Goal: Transaction & Acquisition: Purchase product/service

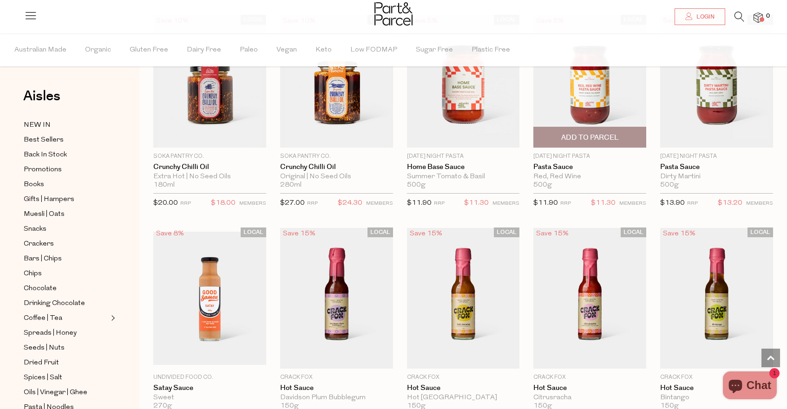
scroll to position [1742, 0]
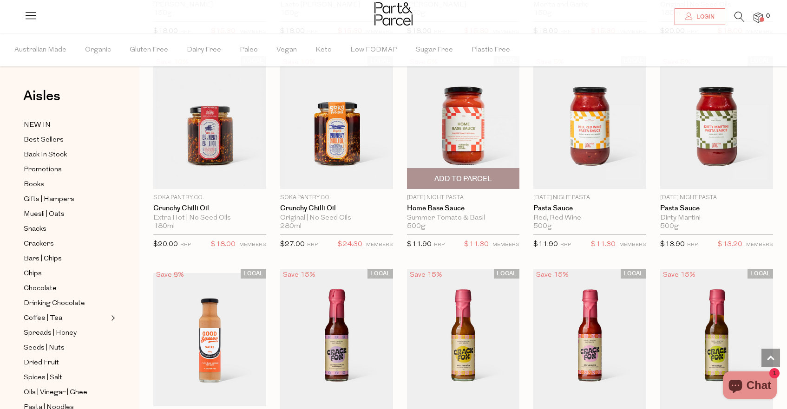
scroll to position [1735, 0]
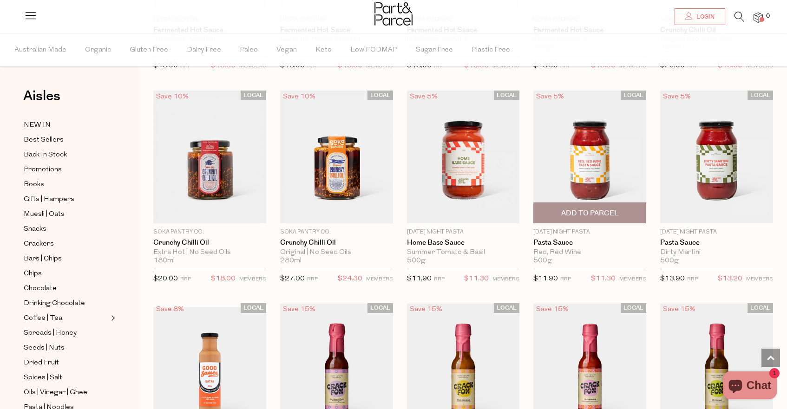
click at [614, 165] on img at bounding box center [589, 157] width 113 height 133
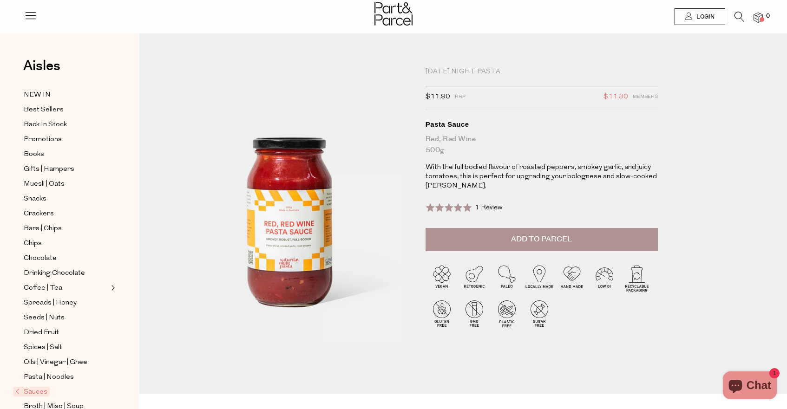
click at [514, 240] on span "Add to Parcel" at bounding box center [541, 239] width 61 height 11
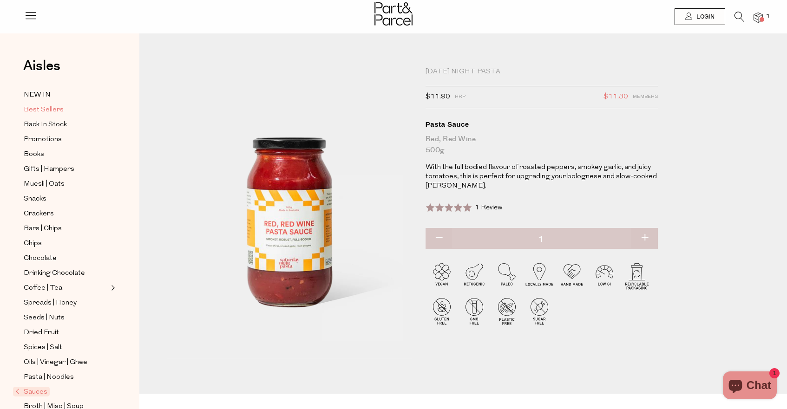
click at [38, 108] on span "Best Sellers" at bounding box center [44, 110] width 40 height 11
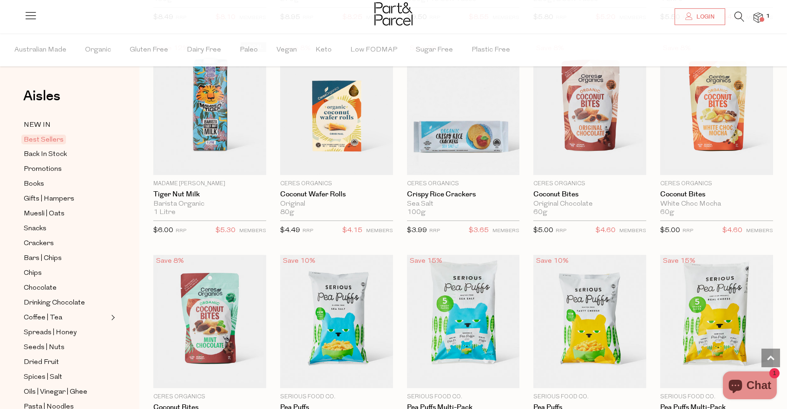
scroll to position [972, 0]
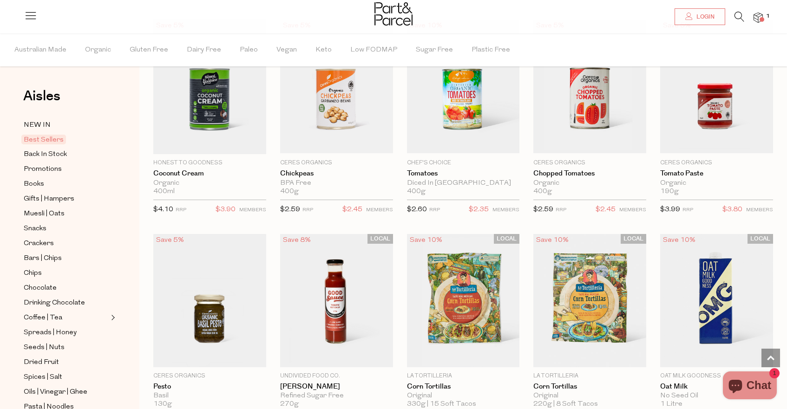
click at [736, 12] on icon at bounding box center [740, 17] width 10 height 10
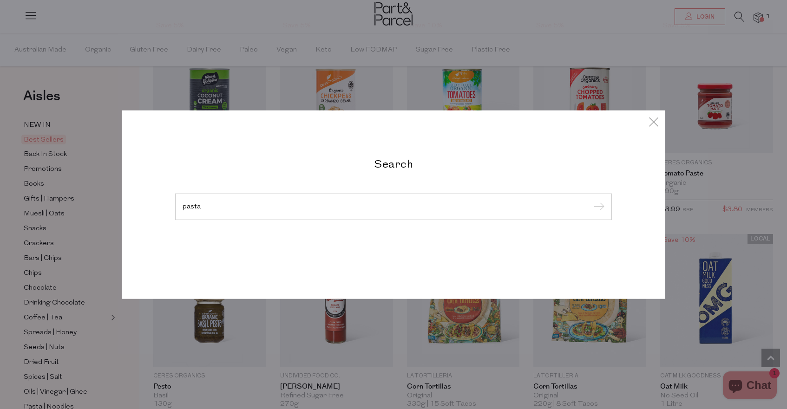
type input "pasta"
click at [591, 200] on input "submit" at bounding box center [598, 207] width 14 height 14
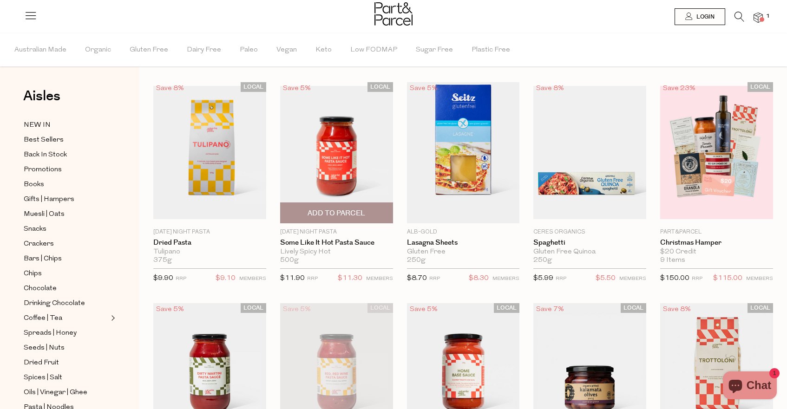
scroll to position [24, 0]
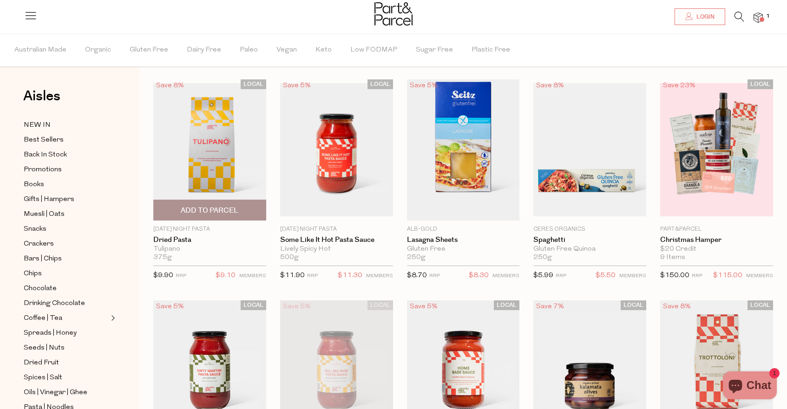
click at [205, 136] on img at bounding box center [209, 149] width 113 height 133
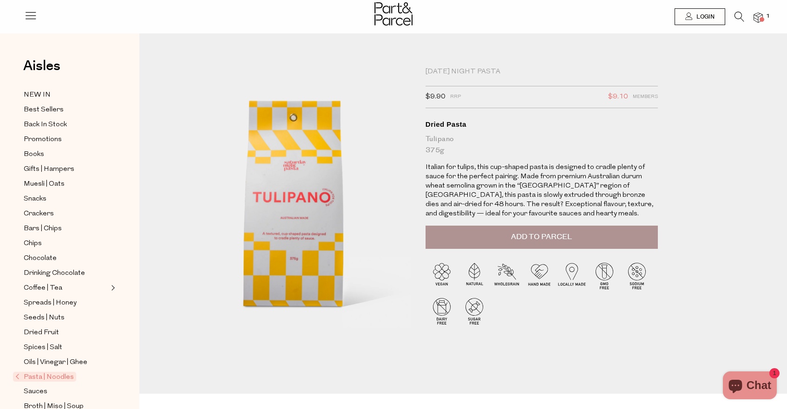
click at [532, 241] on span "Add to Parcel" at bounding box center [541, 237] width 61 height 11
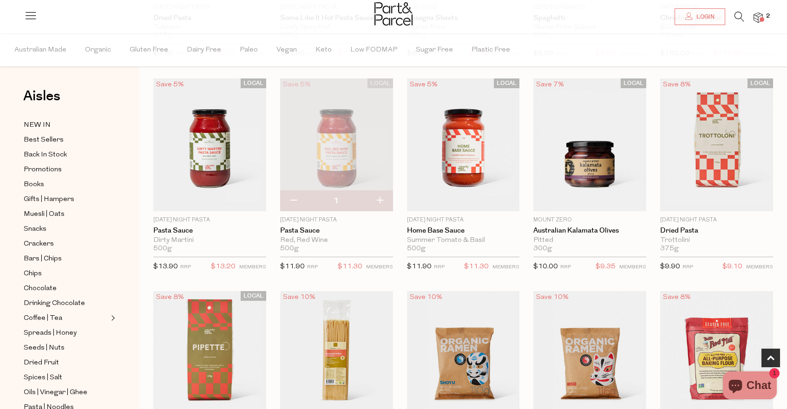
scroll to position [249, 0]
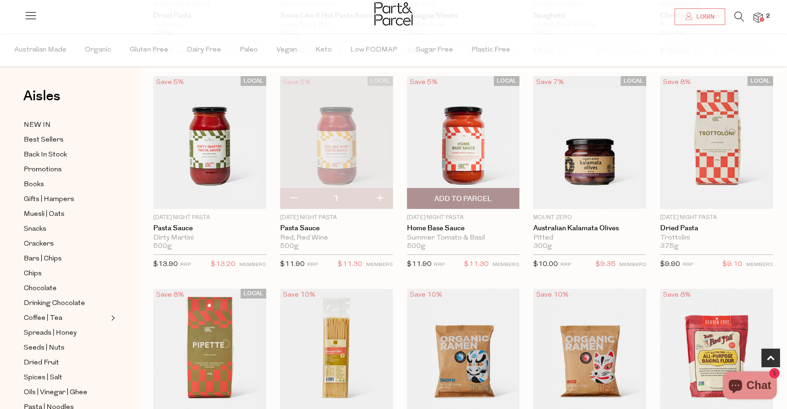
click at [474, 199] on span "Add To Parcel" at bounding box center [463, 199] width 58 height 10
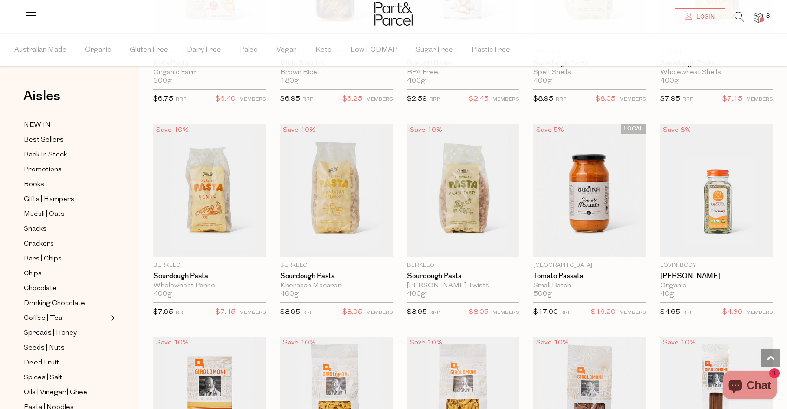
scroll to position [1064, 0]
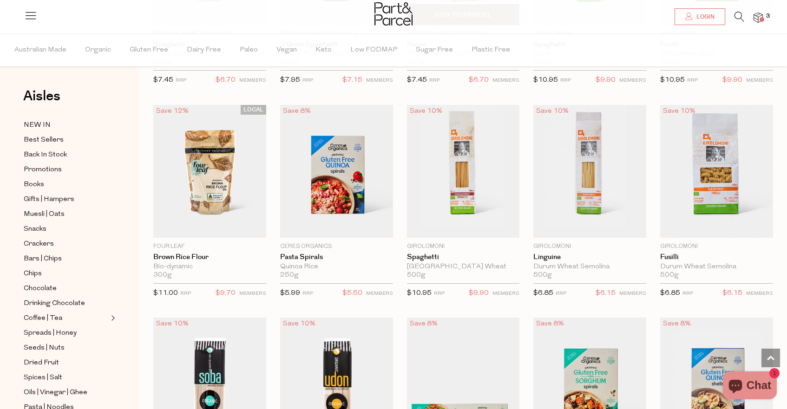
scroll to position [2570, 0]
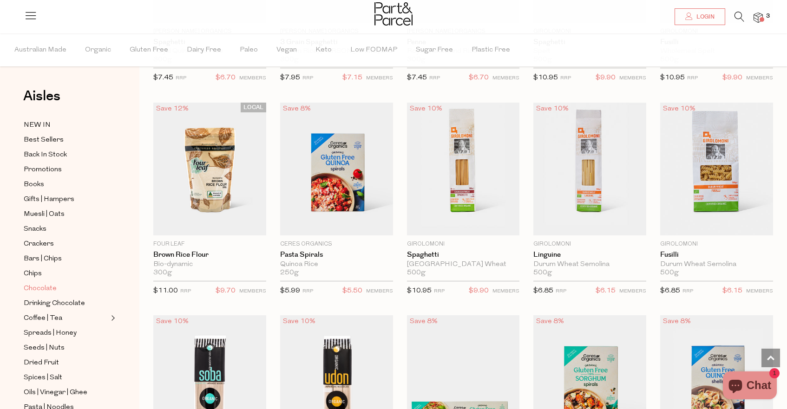
click at [41, 289] on span "Chocolate" at bounding box center [40, 288] width 33 height 11
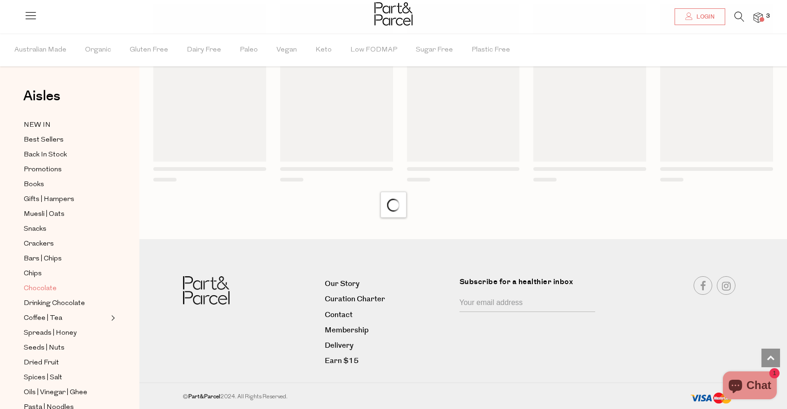
scroll to position [498, 0]
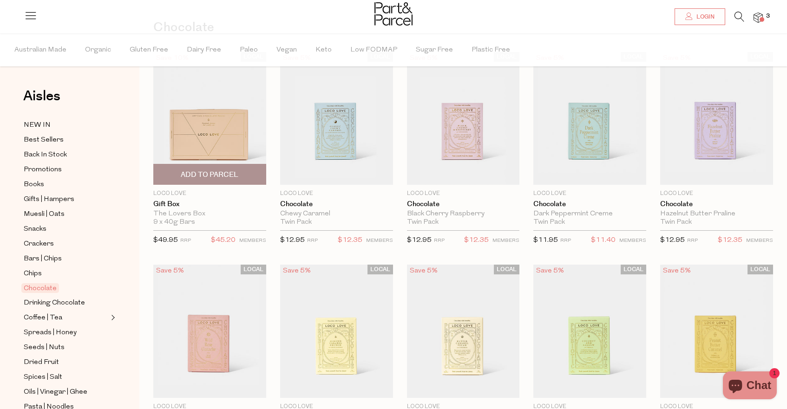
scroll to position [68, 0]
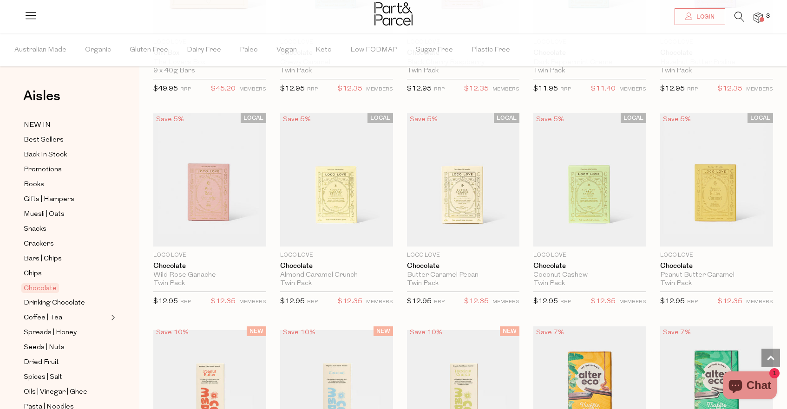
scroll to position [114, 0]
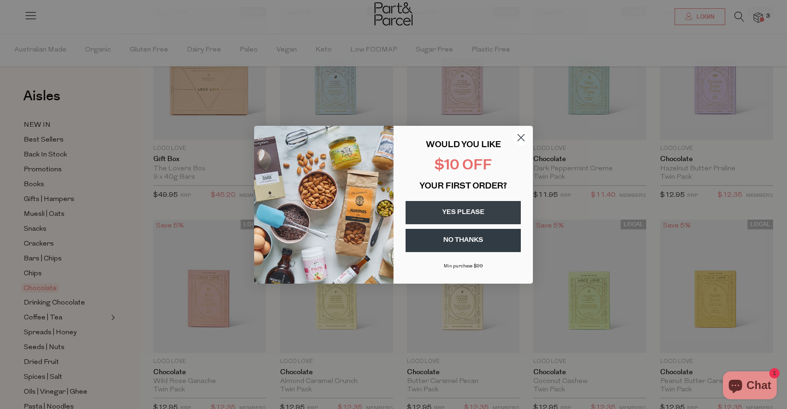
click at [524, 135] on icon "Close dialog" at bounding box center [521, 137] width 7 height 7
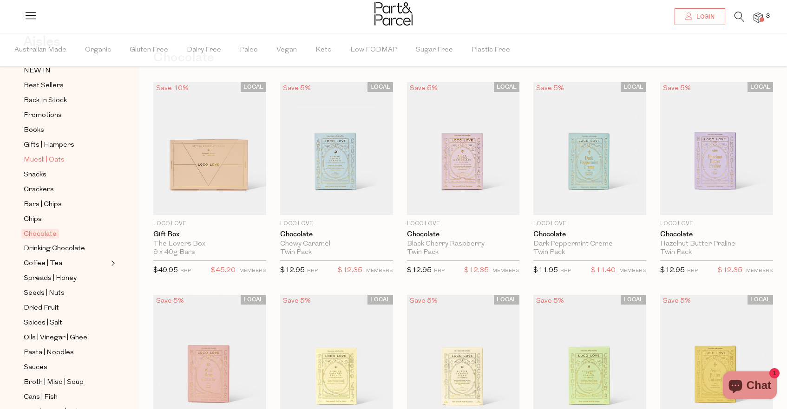
scroll to position [41, 0]
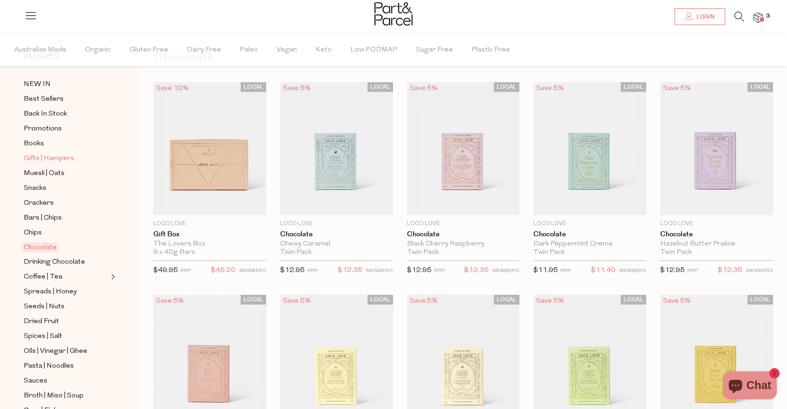
click at [45, 159] on span "Gifts | Hampers" at bounding box center [49, 158] width 51 height 11
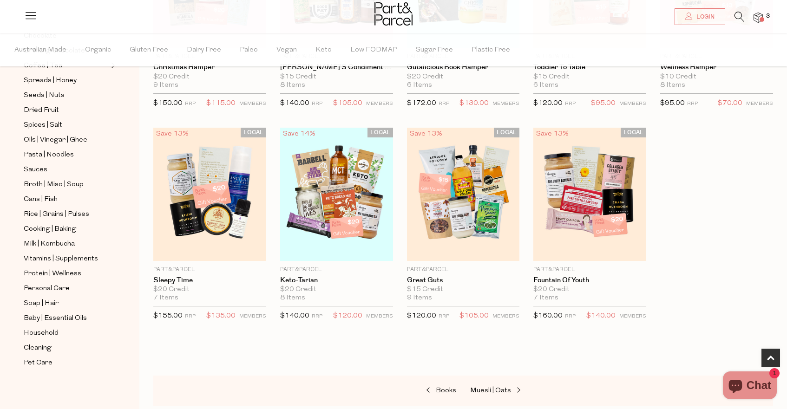
scroll to position [218, 0]
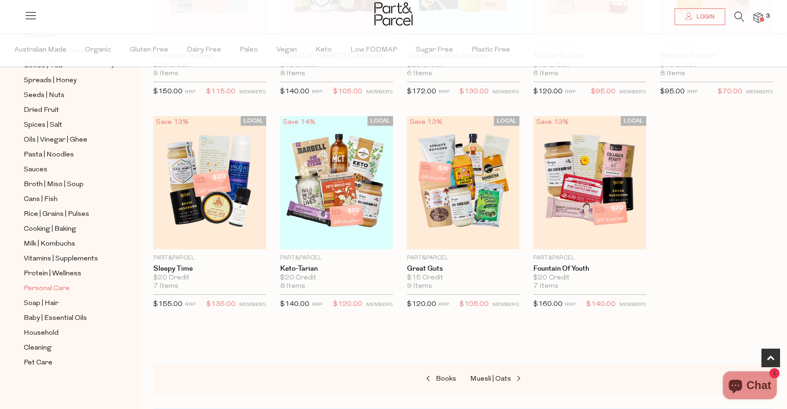
click at [49, 292] on span "Personal Care" at bounding box center [47, 288] width 46 height 11
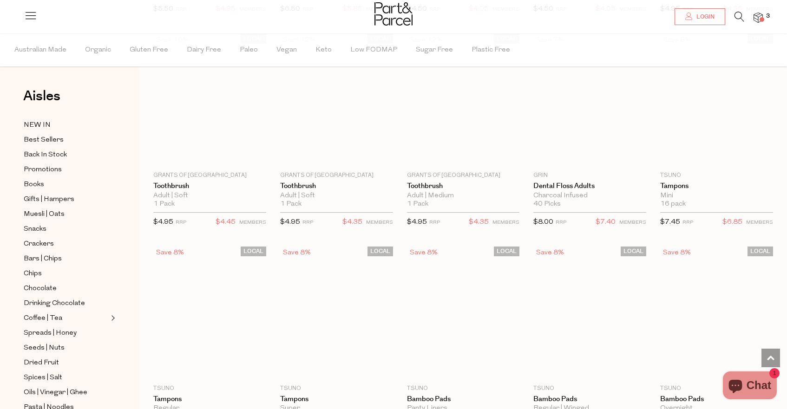
scroll to position [1562, 0]
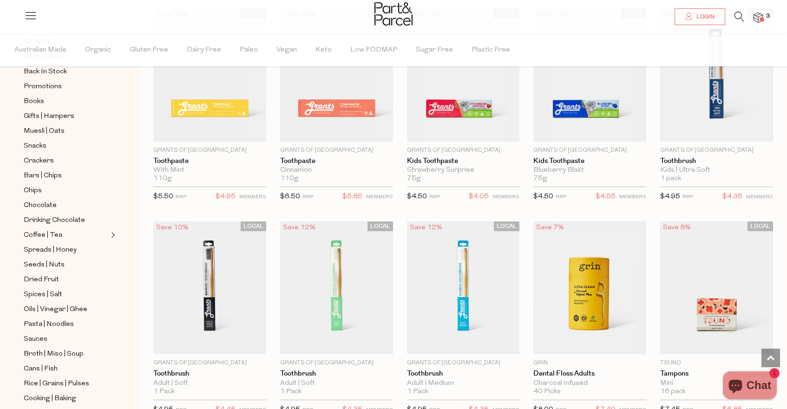
scroll to position [99, 0]
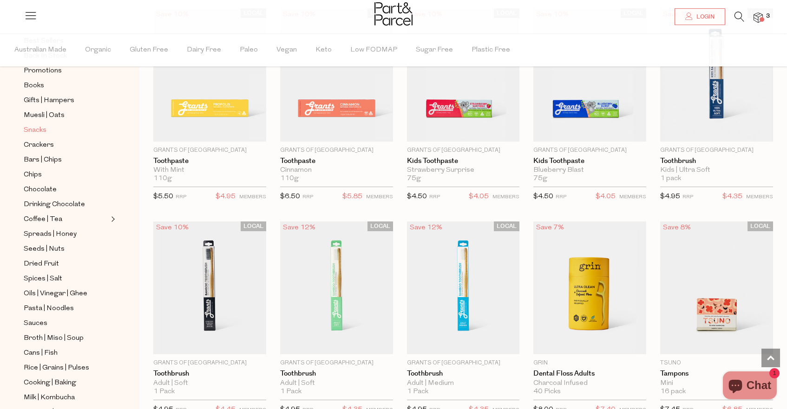
click at [37, 130] on span "Snacks" at bounding box center [35, 130] width 23 height 11
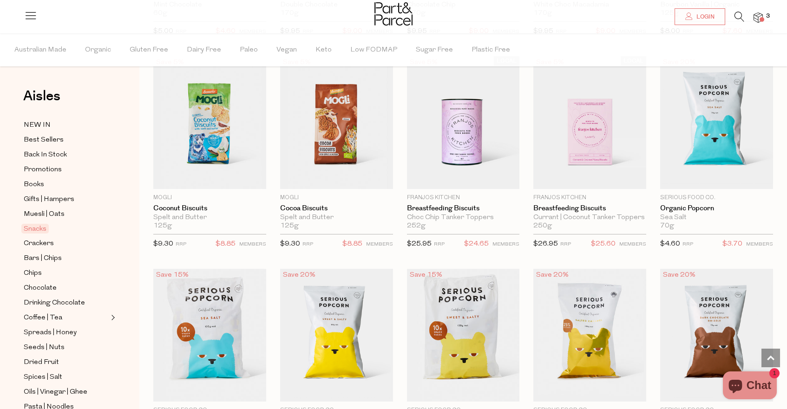
scroll to position [1572, 0]
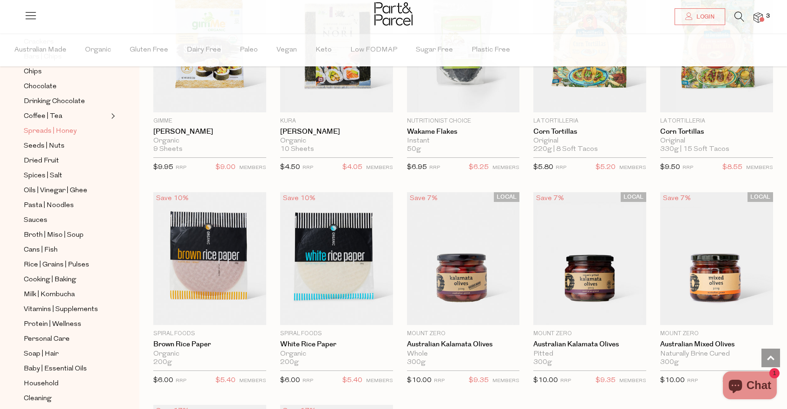
scroll to position [204, 0]
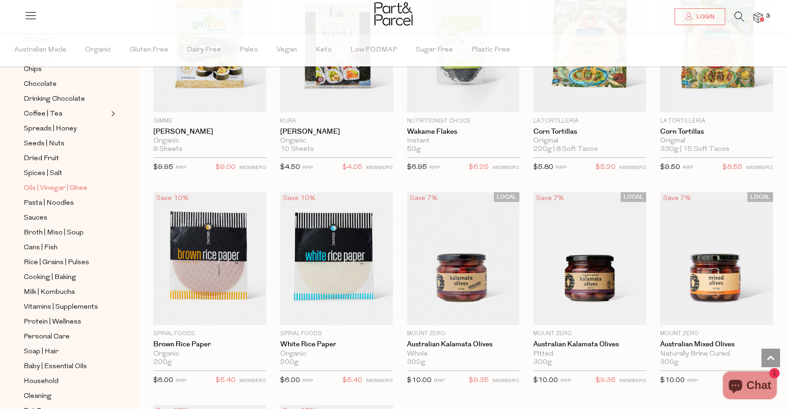
click at [51, 189] on span "Oils | Vinegar | Ghee" at bounding box center [56, 188] width 64 height 11
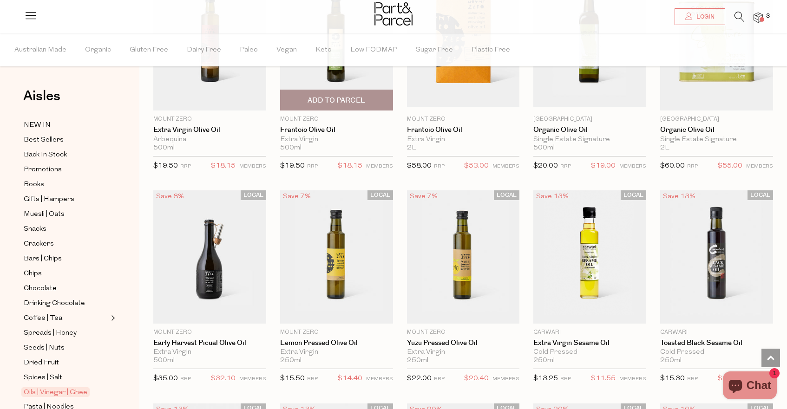
scroll to position [152, 0]
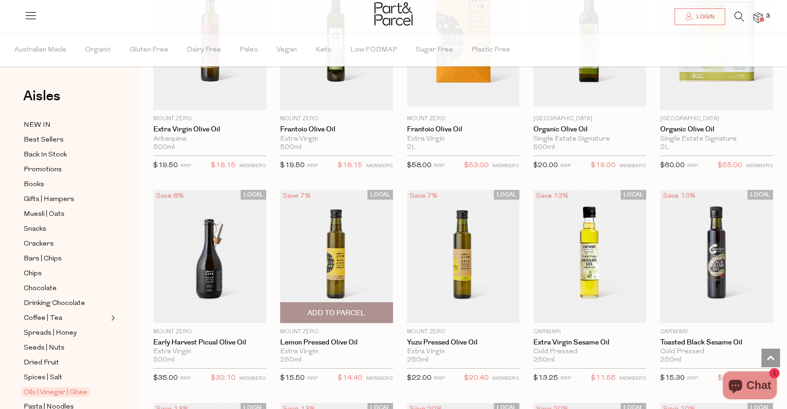
click at [351, 264] on img at bounding box center [336, 256] width 113 height 133
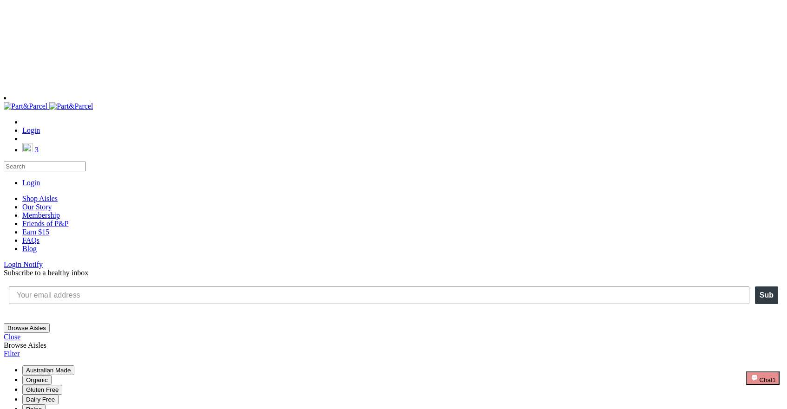
scroll to position [309, 0]
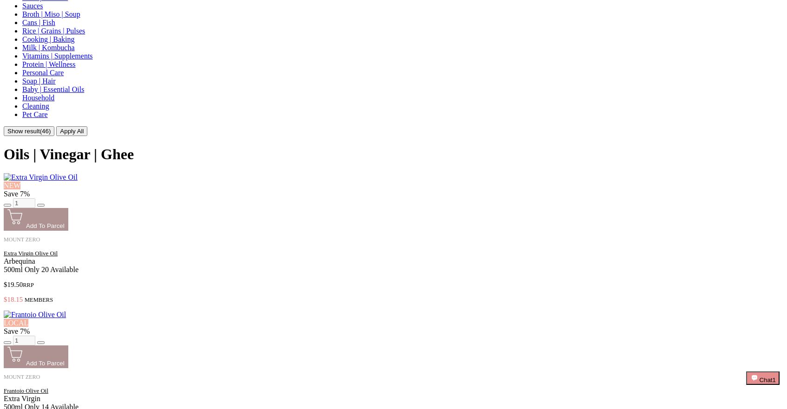
scroll to position [0, 0]
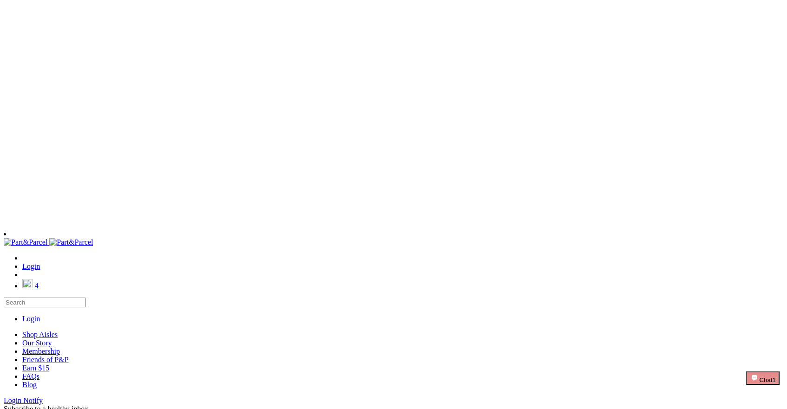
scroll to position [177, 0]
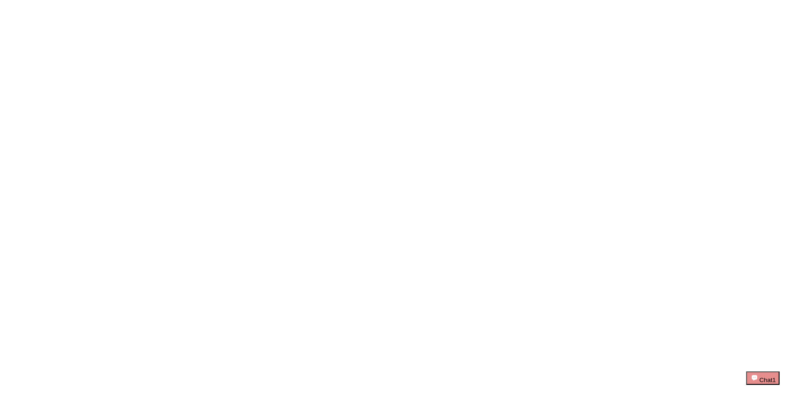
scroll to position [150, 0]
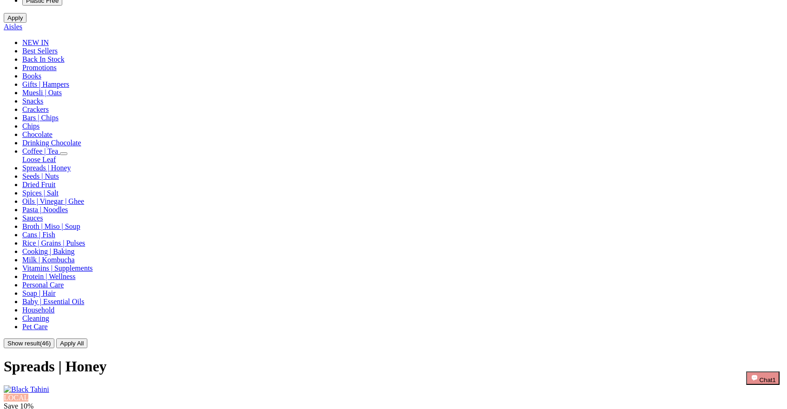
scroll to position [218, 0]
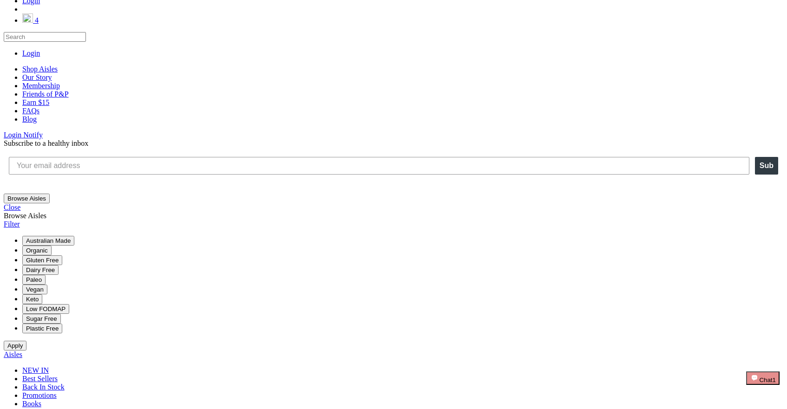
scroll to position [510, 0]
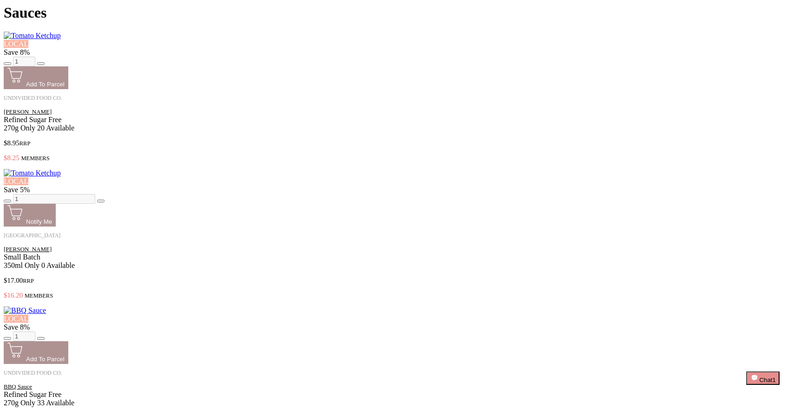
scroll to position [1683, 0]
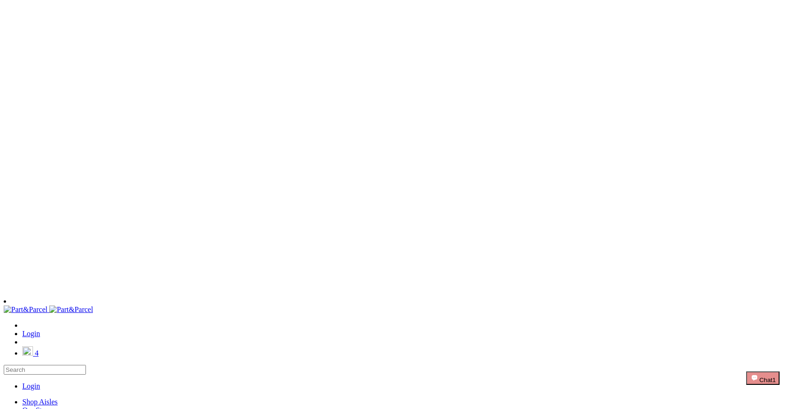
scroll to position [197, 0]
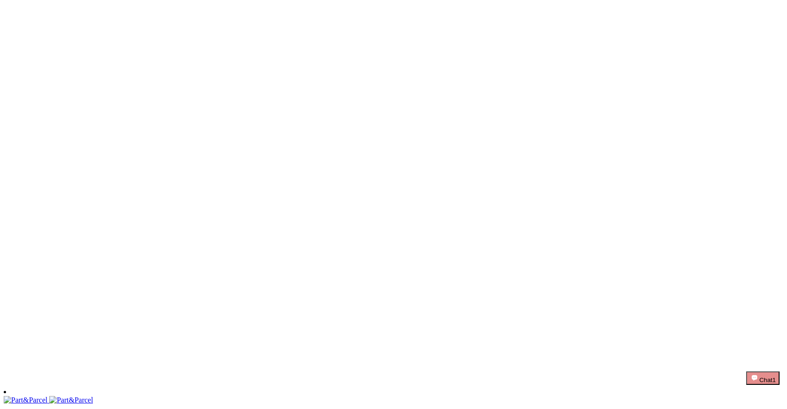
scroll to position [87, 0]
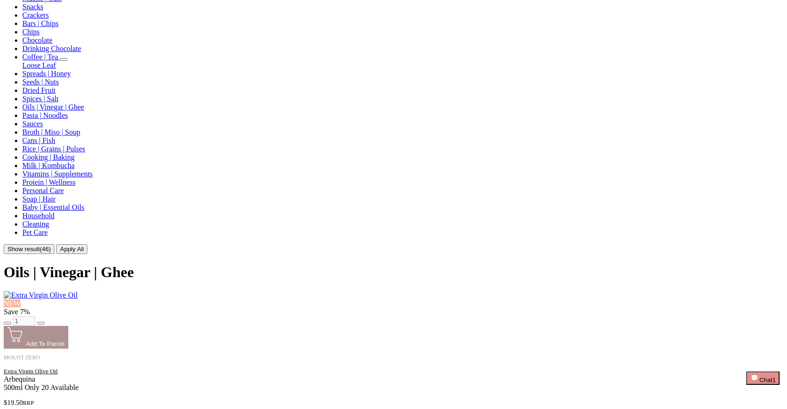
scroll to position [1560, 0]
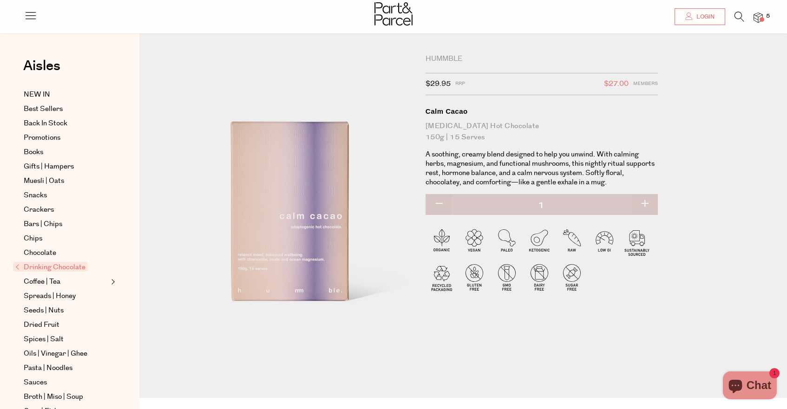
scroll to position [13, 0]
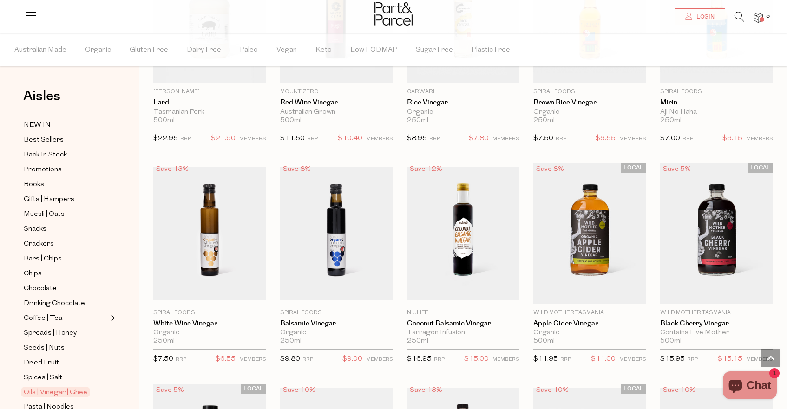
scroll to position [1461, 0]
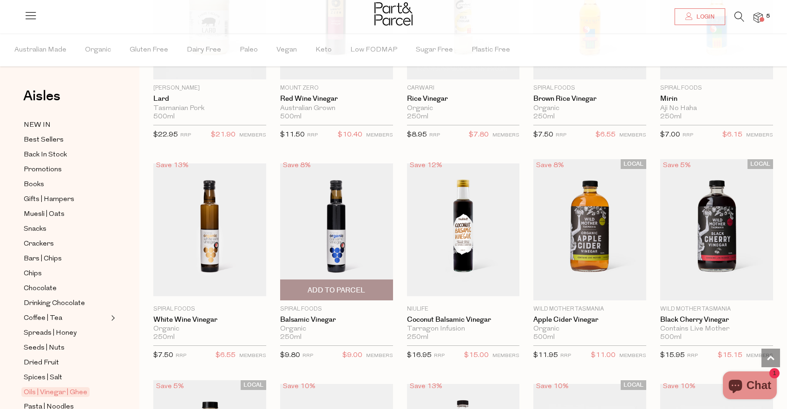
click at [340, 234] on img at bounding box center [336, 230] width 113 height 133
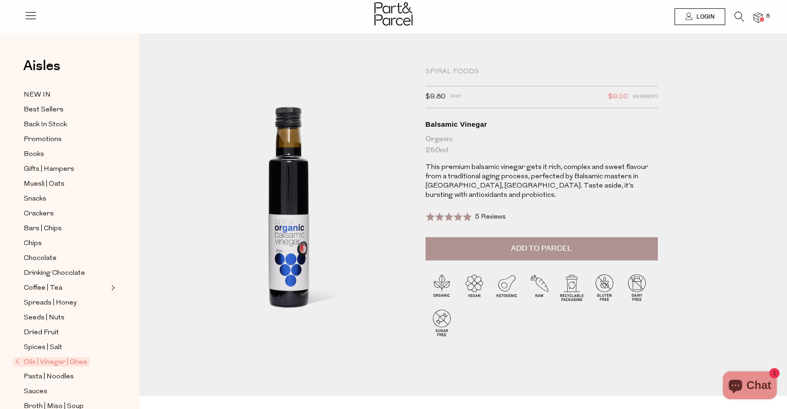
click at [523, 243] on span "Add to Parcel" at bounding box center [541, 248] width 61 height 11
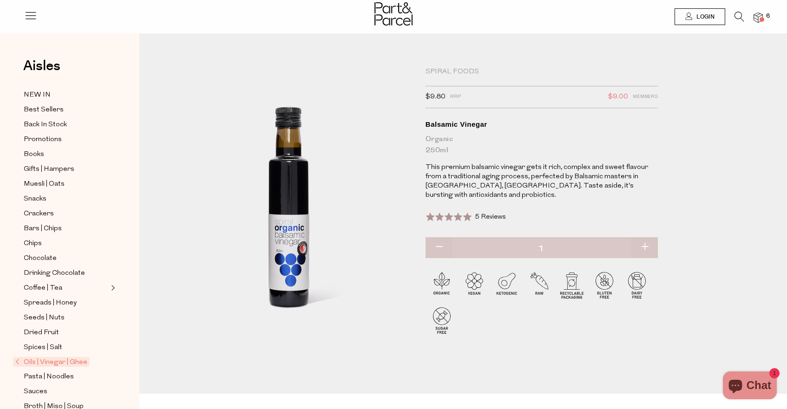
click at [762, 14] on img at bounding box center [758, 18] width 9 height 11
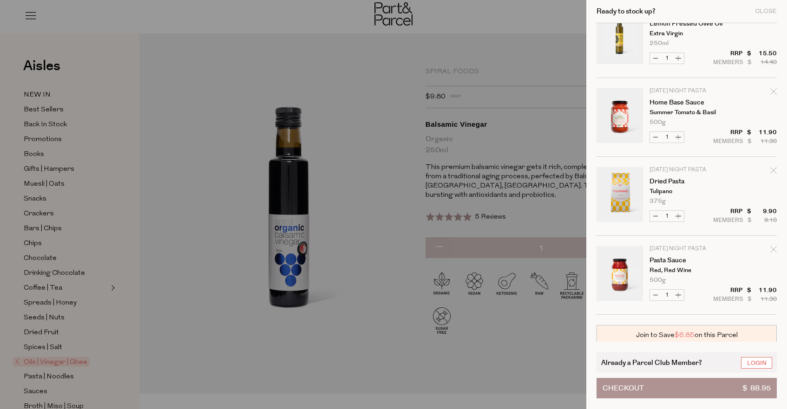
scroll to position [236, 0]
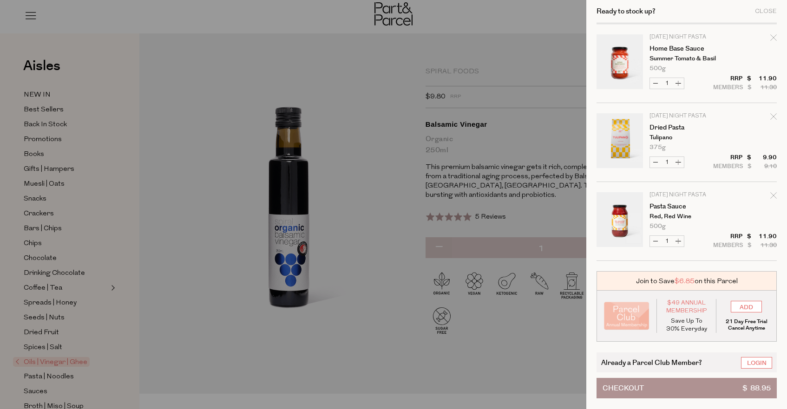
click at [772, 196] on icon "Remove Pasta Sauce" at bounding box center [773, 195] width 7 height 7
type input "Add Membership"
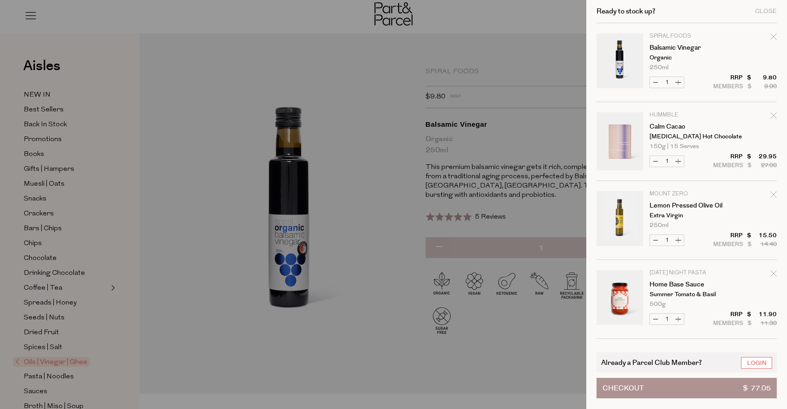
click at [770, 36] on icon "Remove Balsamic Vinegar" at bounding box center [773, 36] width 7 height 7
type input "Add Membership"
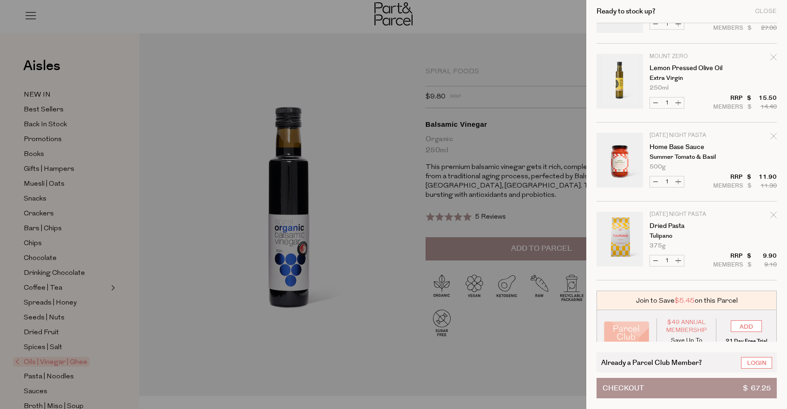
scroll to position [78, 0]
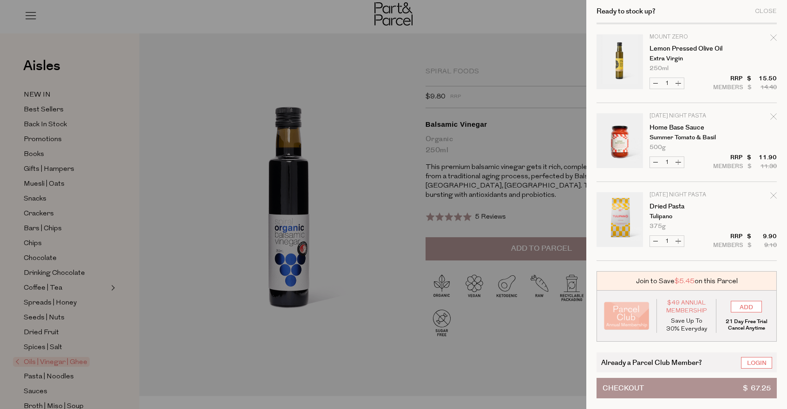
click at [654, 394] on button "Checkout $ 67.25" at bounding box center [687, 388] width 180 height 20
